Goal: Navigation & Orientation: Locate item on page

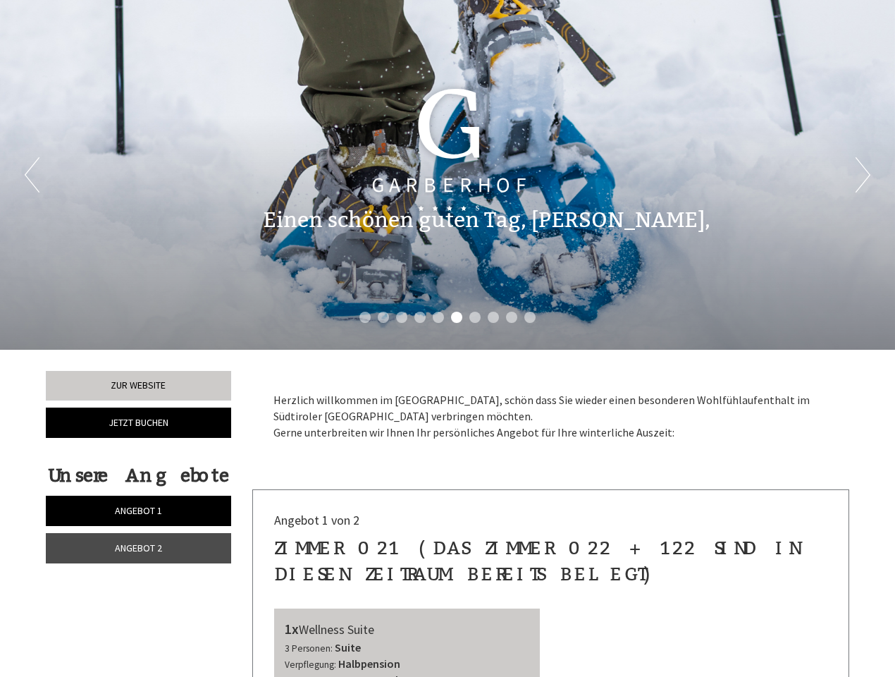
click at [448, 338] on div "Previous Next 1 2 3 4 5 6 7 8 9 10" at bounding box center [447, 175] width 895 height 350
click at [32, 175] on button "Previous" at bounding box center [32, 174] width 15 height 35
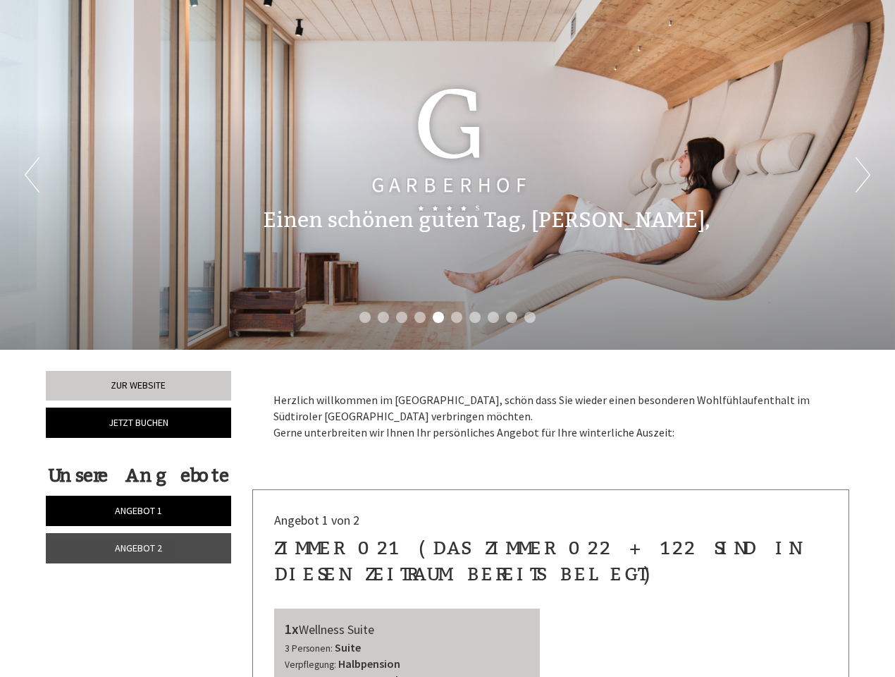
click at [863, 175] on button "Next" at bounding box center [863, 174] width 15 height 35
click at [365, 317] on li "1" at bounding box center [364, 317] width 11 height 11
click at [383, 317] on li "2" at bounding box center [383, 317] width 11 height 11
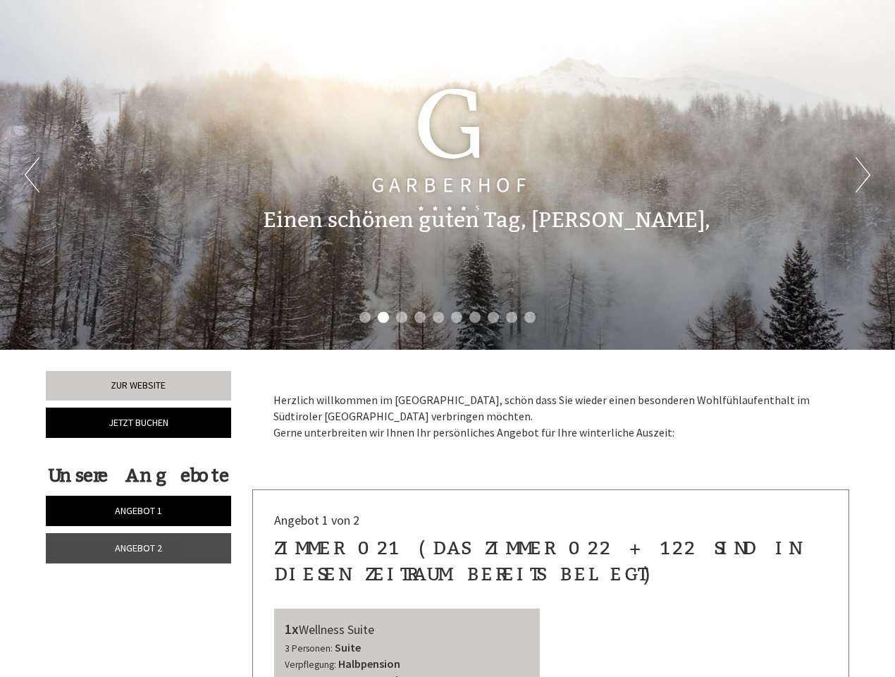
click at [402, 317] on li "3" at bounding box center [401, 317] width 11 height 11
click at [420, 317] on li "4" at bounding box center [419, 317] width 11 height 11
click at [438, 317] on li "5" at bounding box center [438, 317] width 11 height 11
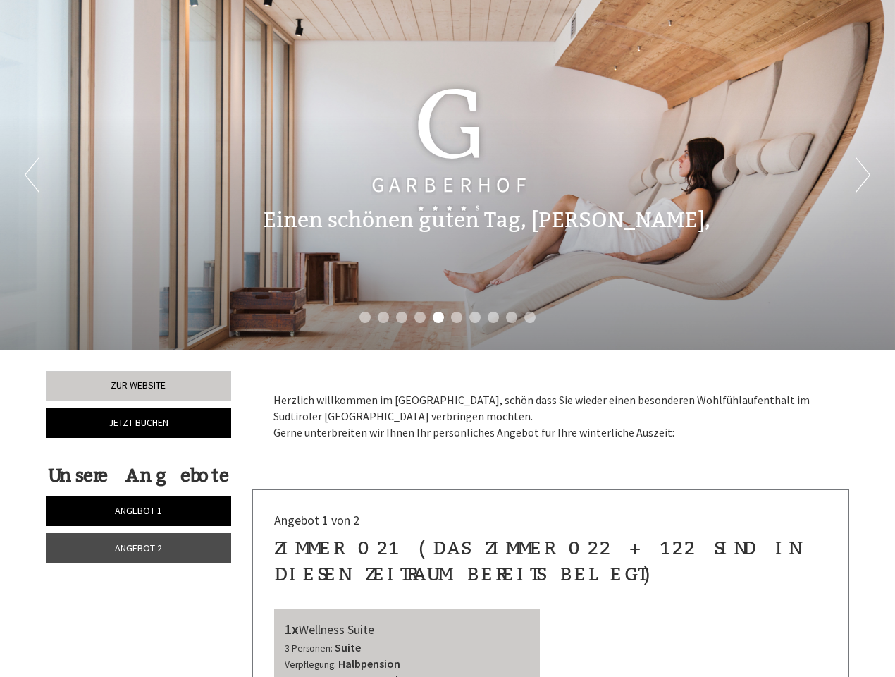
click at [457, 317] on li "6" at bounding box center [456, 317] width 11 height 11
click at [475, 317] on li "7" at bounding box center [474, 317] width 11 height 11
